Goal: Download file/media

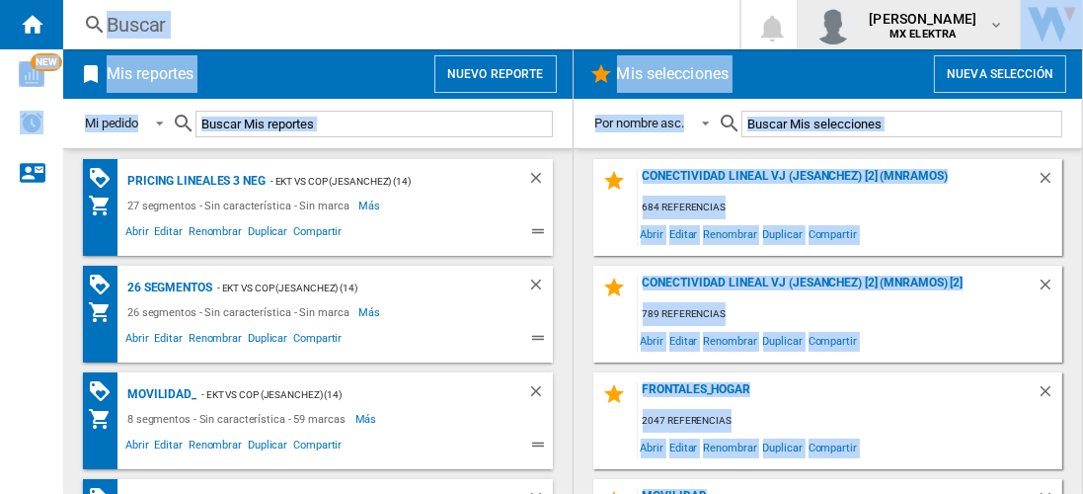
click at [987, 39] on div "juan carlos romero marta MX ELEKTRA" at bounding box center [924, 25] width 127 height 32
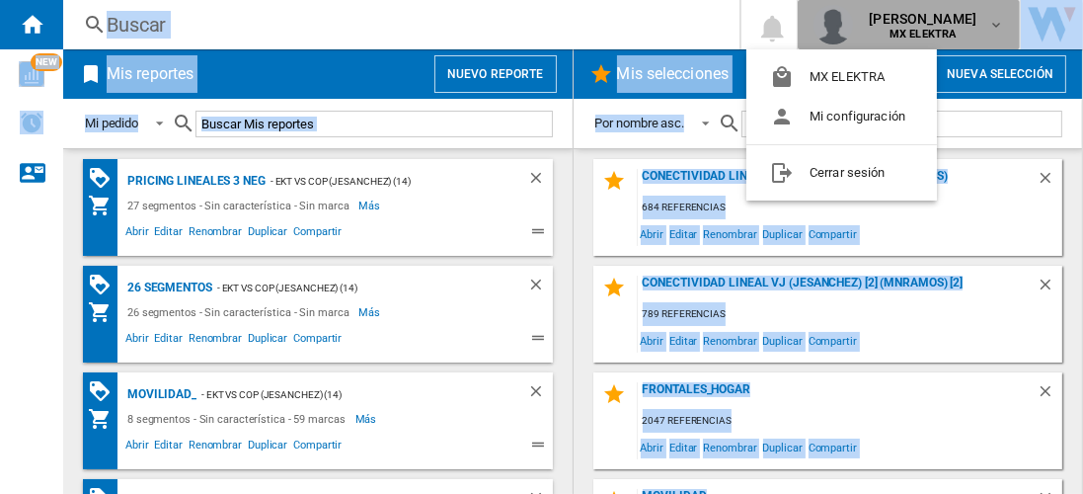
click at [798, 0] on button "juan carlos romero marta MX ELEKTRA" at bounding box center [909, 24] width 222 height 49
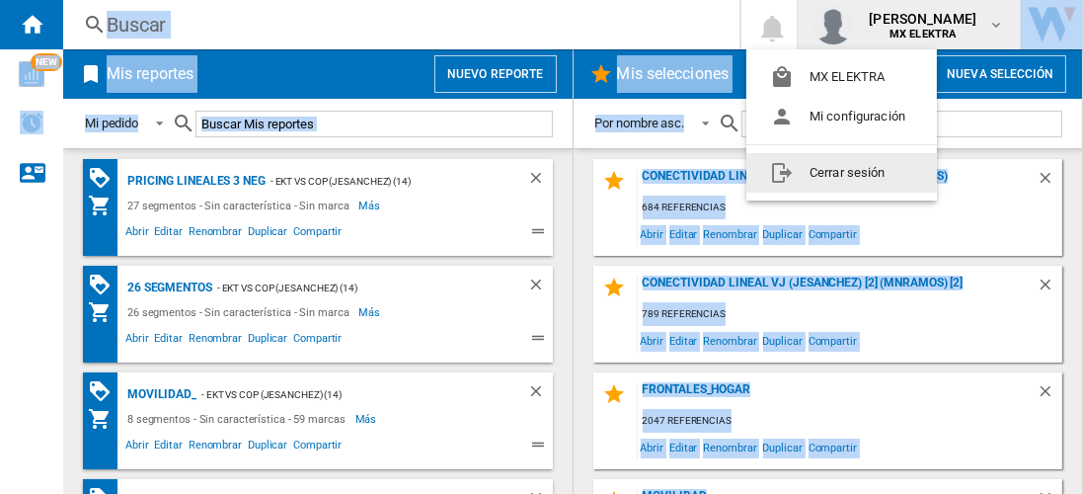
click at [886, 167] on button "Cerrar sesión" at bounding box center [841, 172] width 191 height 39
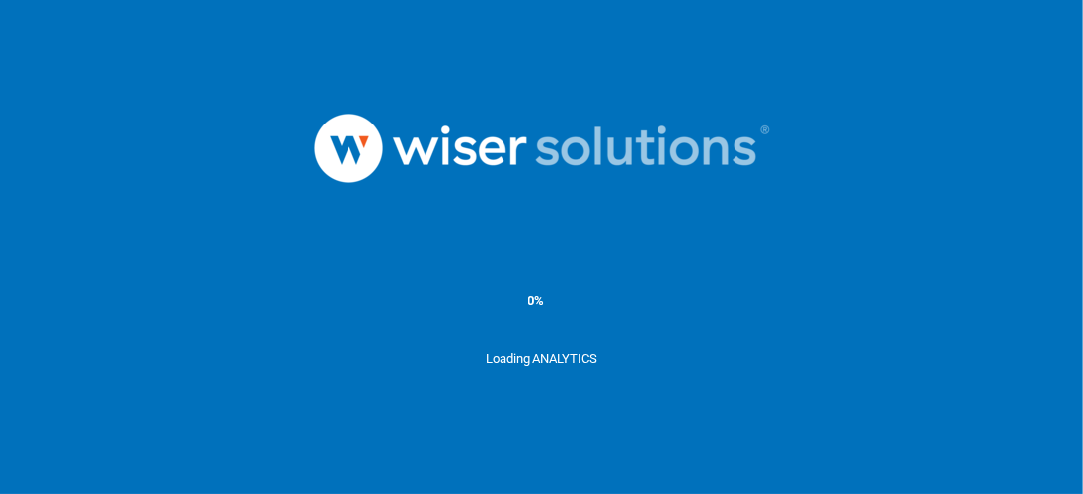
click at [101, 95] on div at bounding box center [541, 147] width 1083 height 205
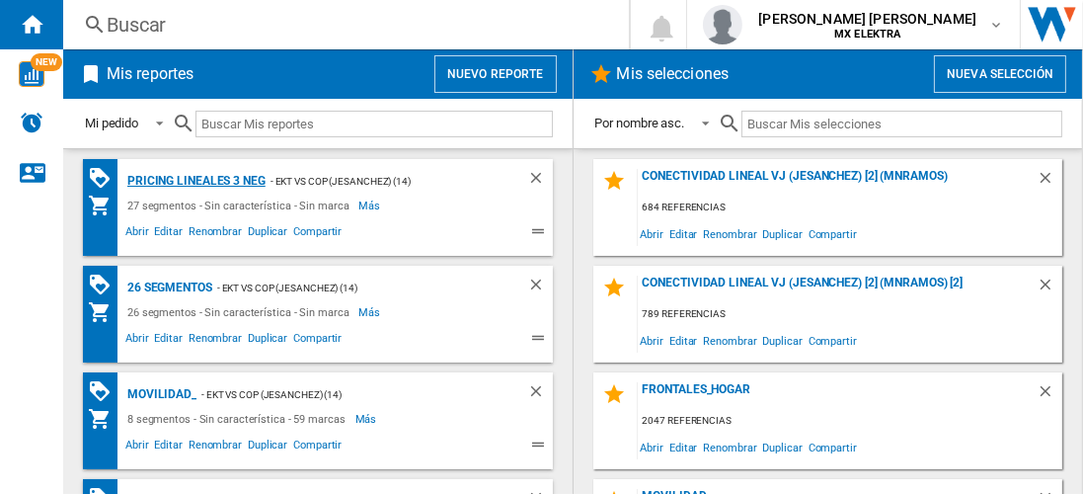
click at [194, 180] on div "Pricing lineales 3 neg" at bounding box center [193, 181] width 143 height 25
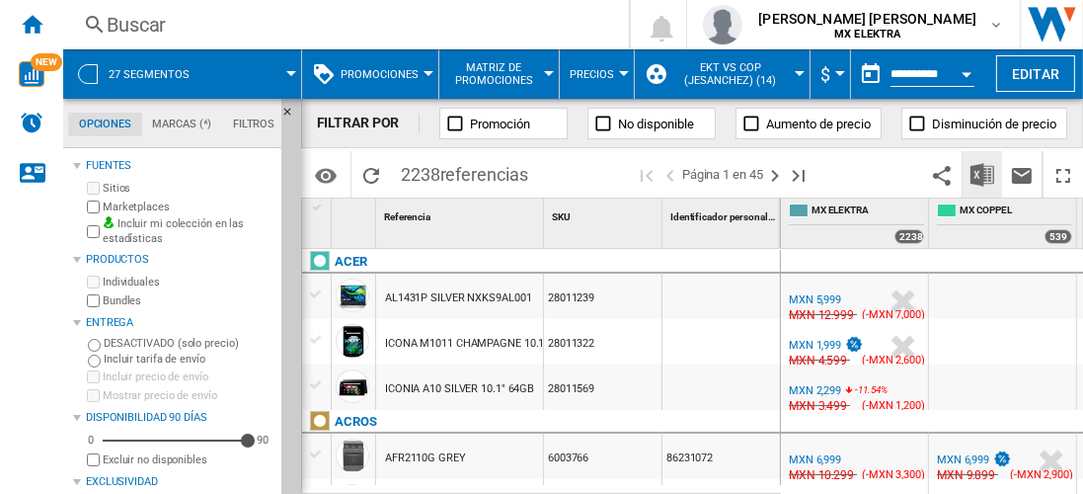
click at [983, 174] on img "Descargar en Excel" at bounding box center [982, 175] width 24 height 24
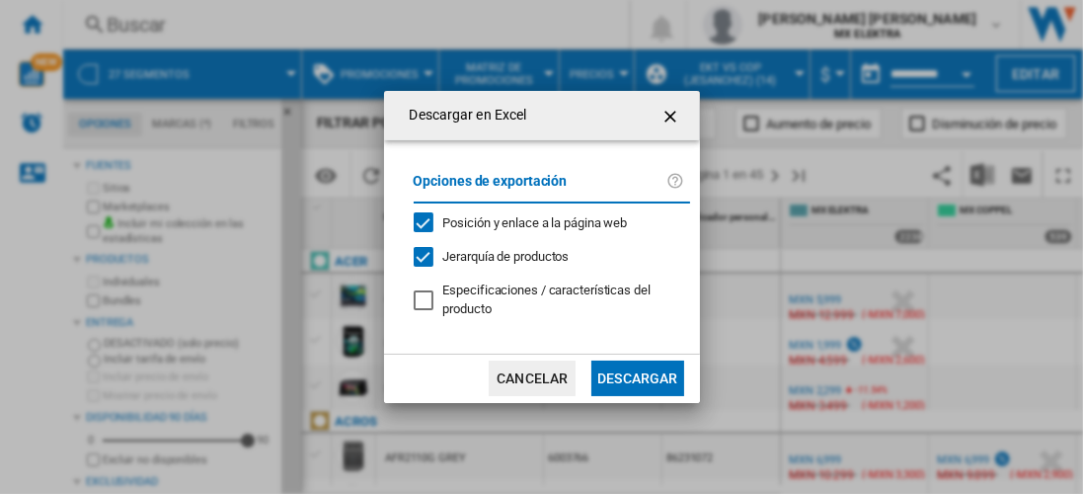
click at [637, 376] on button "Descargar" at bounding box center [637, 378] width 92 height 36
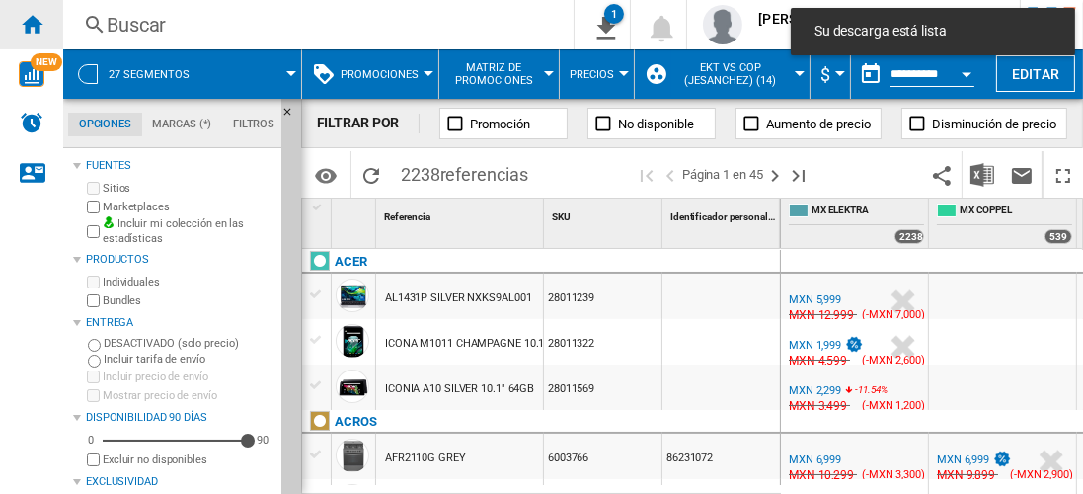
click at [32, 24] on ng-md-icon "Inicio" at bounding box center [32, 24] width 24 height 24
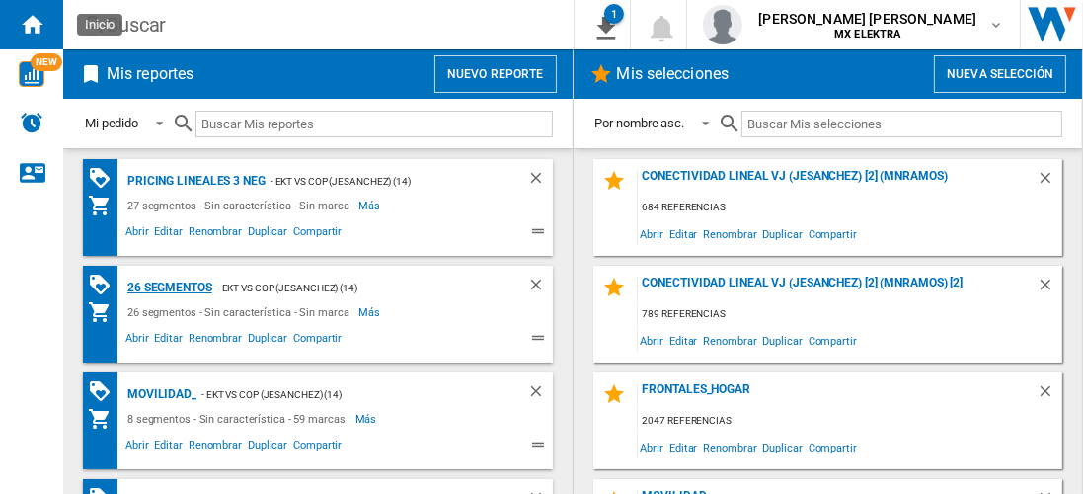
click at [170, 285] on div "26 segmentos" at bounding box center [167, 287] width 90 height 25
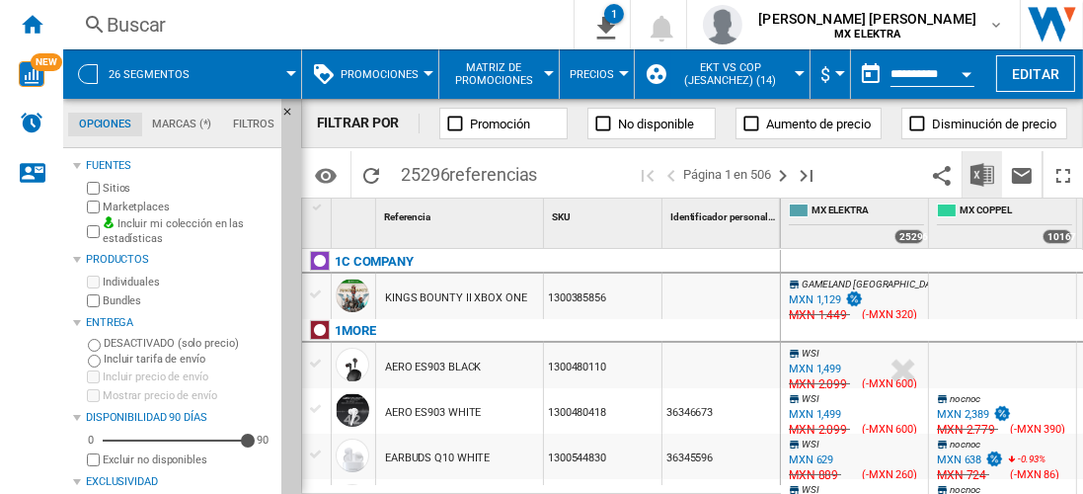
click at [983, 174] on img "Descargar en Excel" at bounding box center [982, 175] width 24 height 24
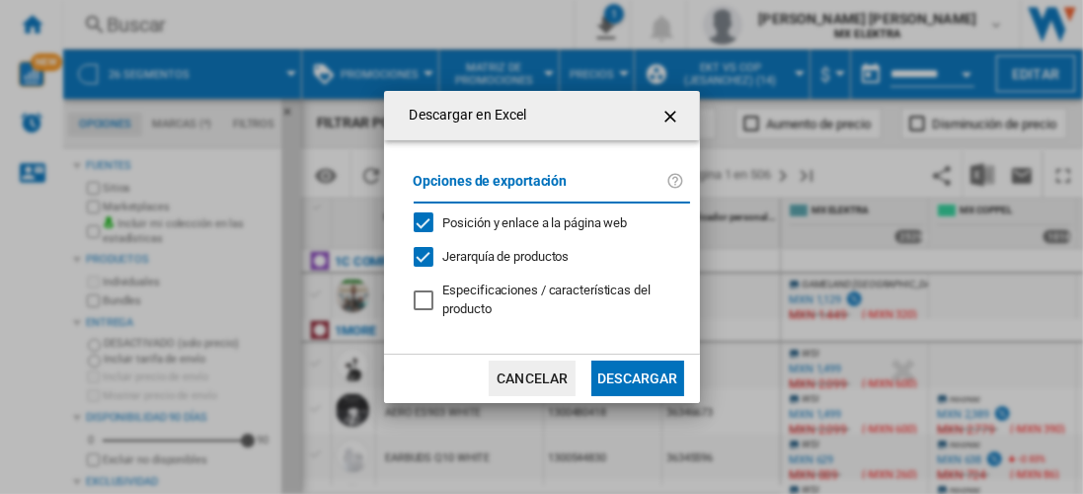
click at [637, 376] on button "Descargar" at bounding box center [637, 378] width 92 height 36
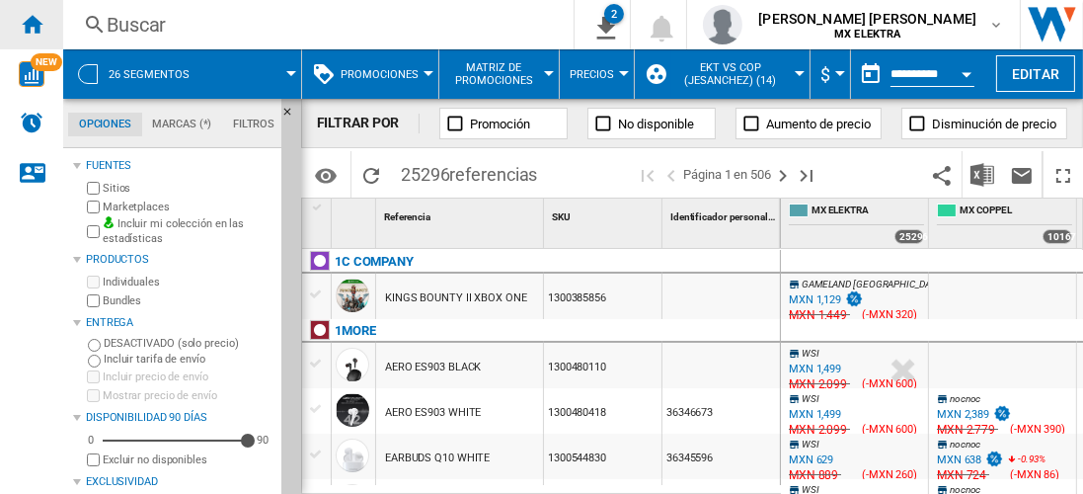
click at [32, 24] on ng-md-icon "Inicio" at bounding box center [32, 24] width 24 height 24
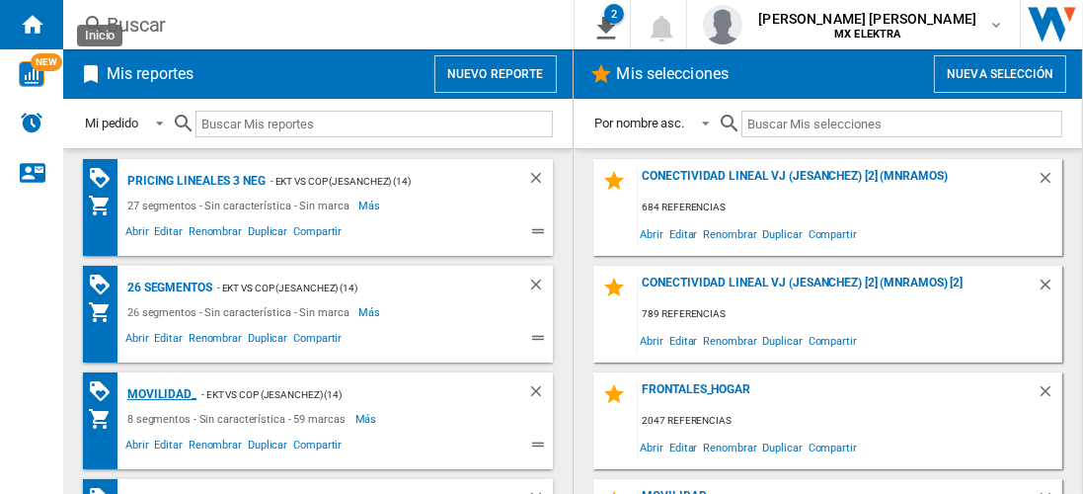
click at [158, 392] on div "MOVILIDAD_" at bounding box center [159, 394] width 74 height 25
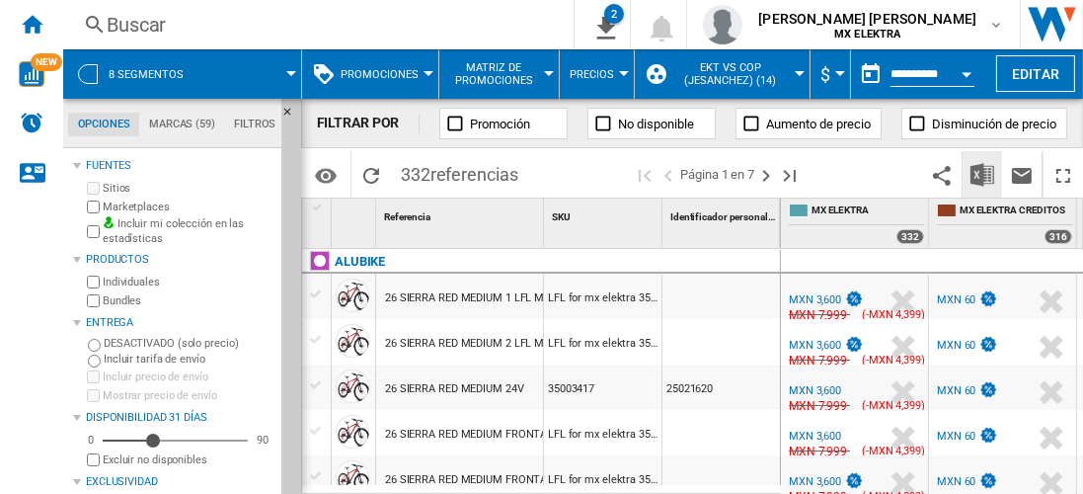
click at [983, 174] on img "Descargar en Excel" at bounding box center [982, 175] width 24 height 24
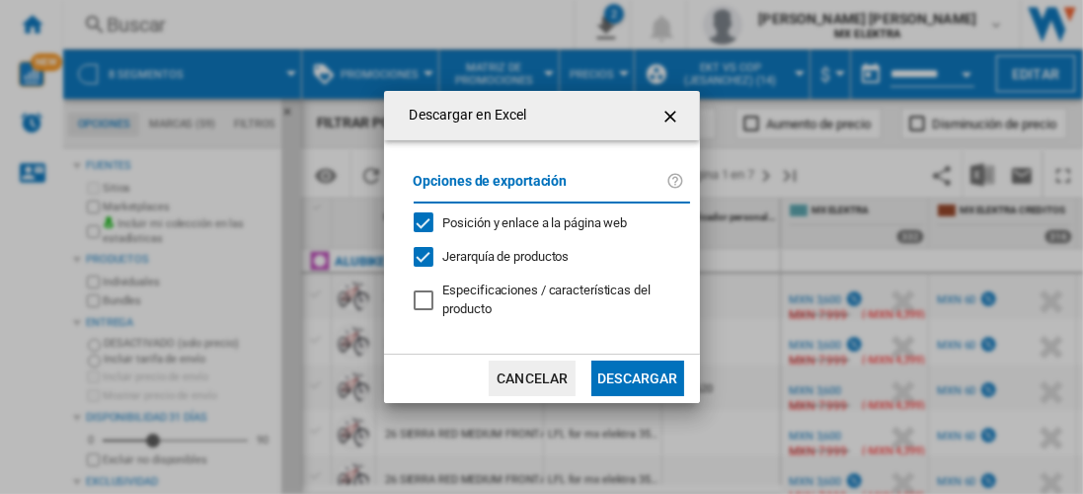
click at [637, 376] on button "Descargar" at bounding box center [637, 378] width 92 height 36
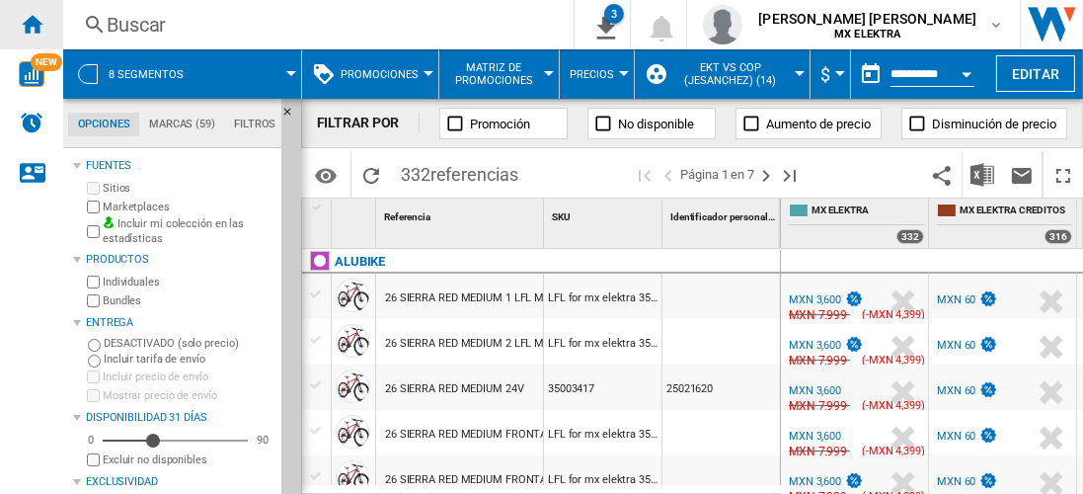
click at [32, 24] on ng-md-icon "Inicio" at bounding box center [32, 24] width 24 height 24
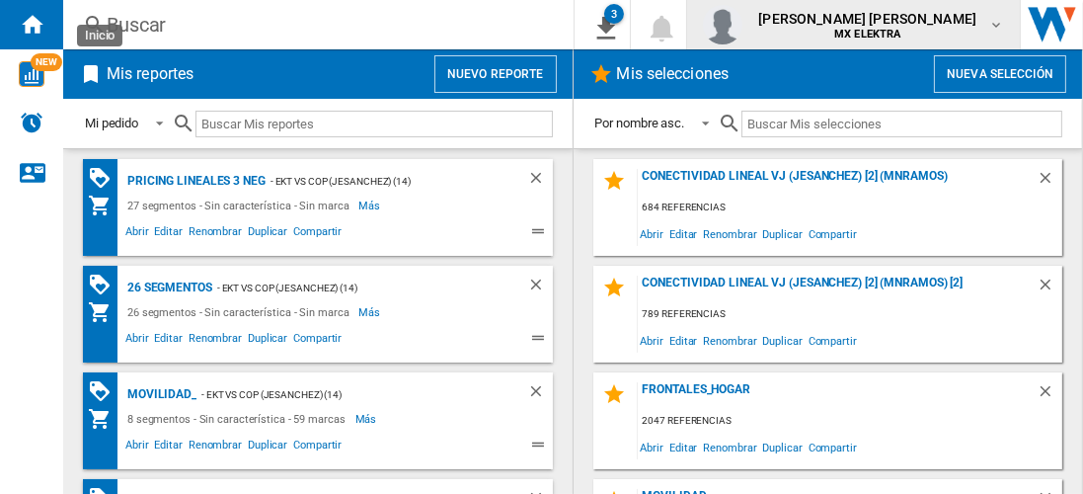
click at [885, 23] on span "[PERSON_NAME] [PERSON_NAME]" at bounding box center [867, 19] width 218 height 20
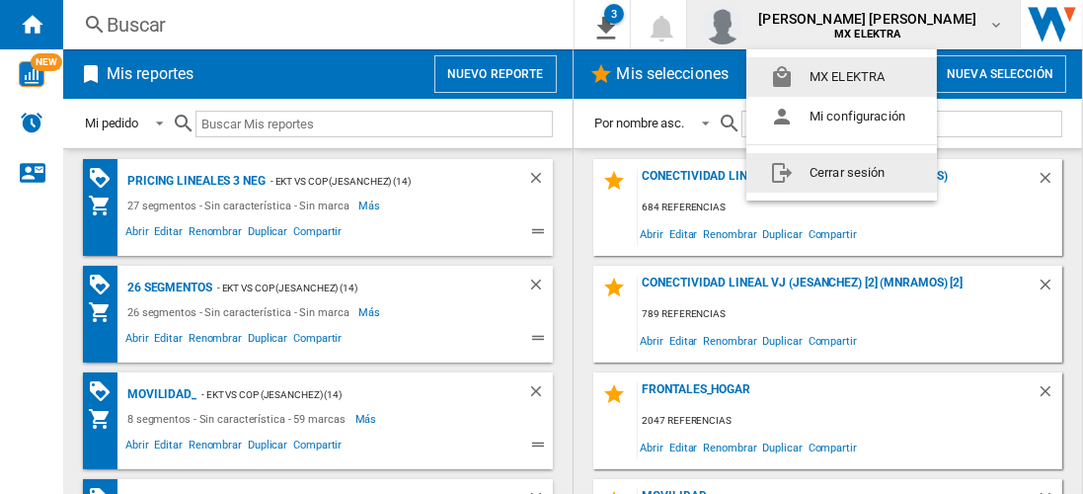
click at [845, 172] on button "Cerrar sesión" at bounding box center [841, 172] width 191 height 39
